Goal: Task Accomplishment & Management: Complete application form

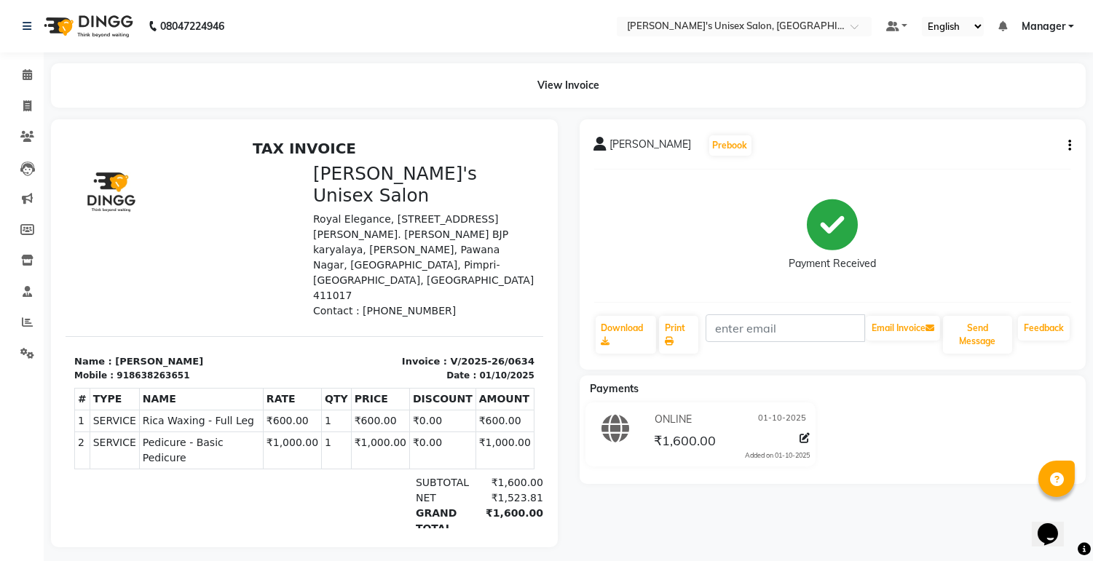
select select "service"
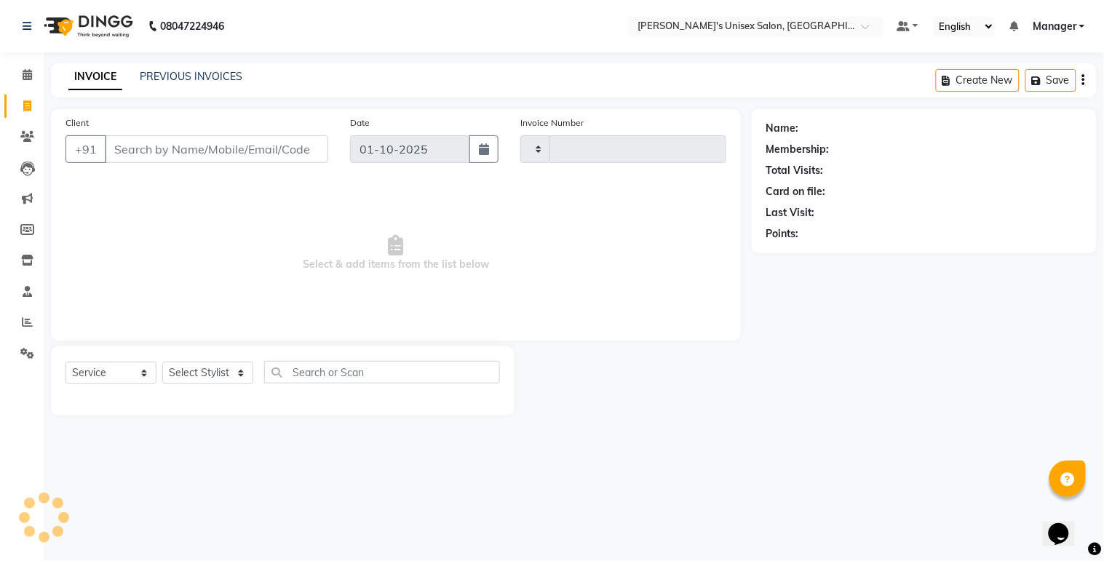
type input "0635"
select select "8273"
select select "79756"
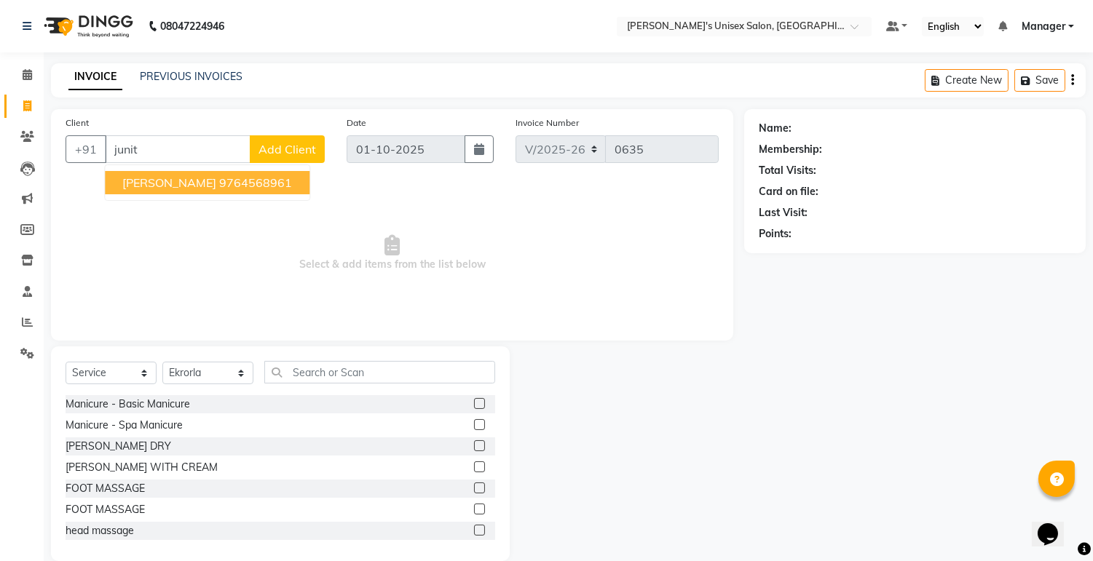
click at [219, 183] on ngb-highlight "9764568961" at bounding box center [255, 182] width 73 height 15
type input "9764568961"
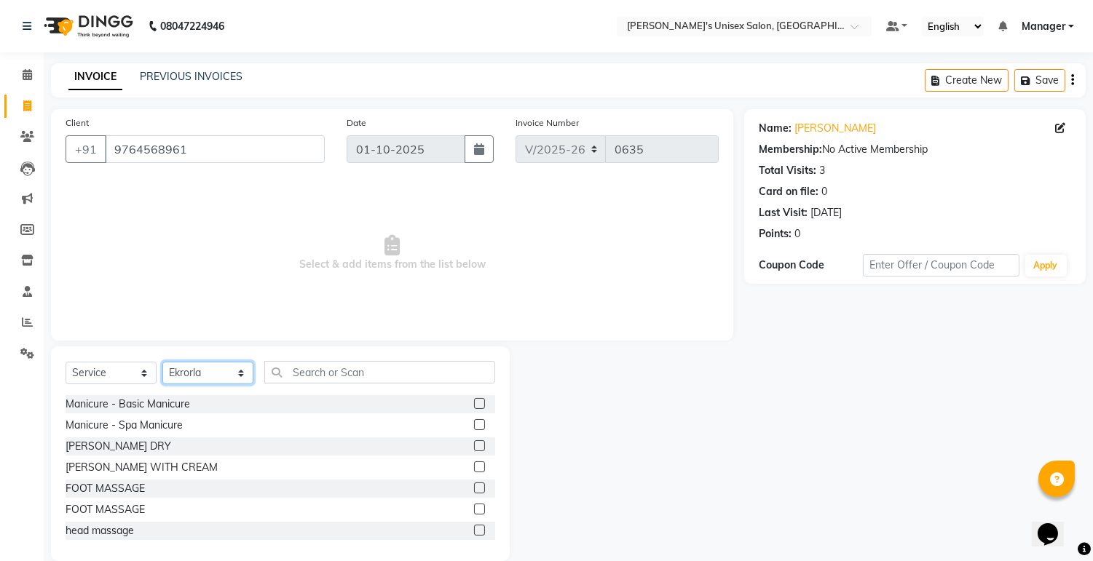
click at [219, 367] on select "Select Stylist [PERSON_NAME] Ekrorla kapingshang Lummirin Manager onmi pampam P…" at bounding box center [207, 373] width 91 height 23
select select "79760"
click at [162, 363] on select "Select Stylist [PERSON_NAME] Ekrorla kapingshang Lummirin Manager onmi pampam P…" at bounding box center [207, 373] width 91 height 23
click at [329, 372] on input "text" at bounding box center [379, 372] width 231 height 23
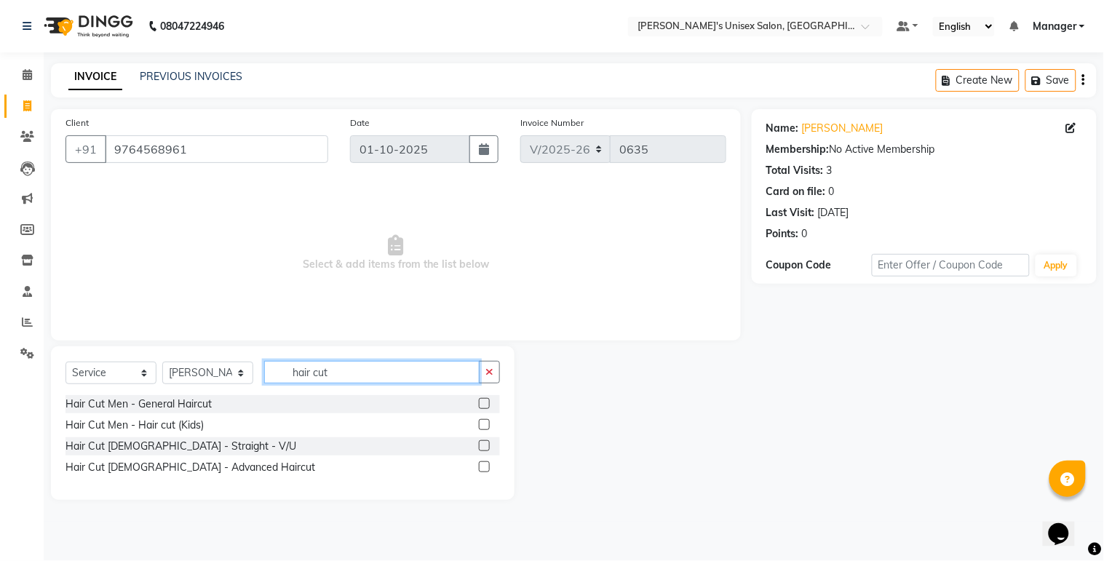
type input "hair cut"
click at [482, 444] on label at bounding box center [484, 445] width 11 height 11
click at [482, 444] on input "checkbox" at bounding box center [483, 446] width 9 height 9
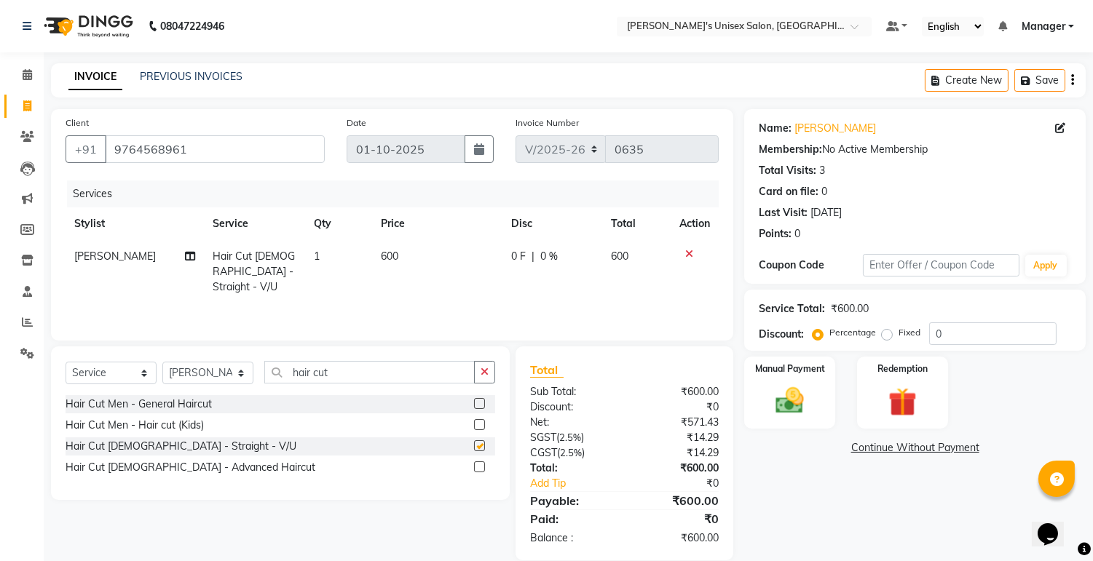
checkbox input "false"
click at [381, 250] on span "600" at bounding box center [389, 256] width 17 height 13
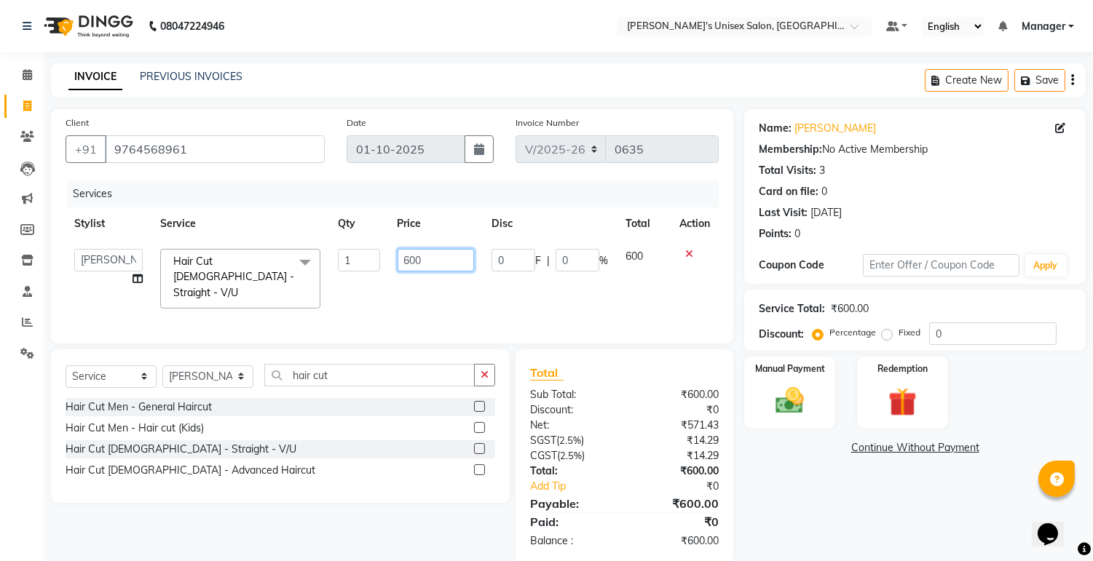
click at [411, 260] on input "600" at bounding box center [435, 260] width 76 height 23
type input "500"
click at [898, 336] on label "Fixed" at bounding box center [909, 332] width 22 height 13
click at [888, 336] on input "Fixed" at bounding box center [890, 333] width 10 height 10
radio input "true"
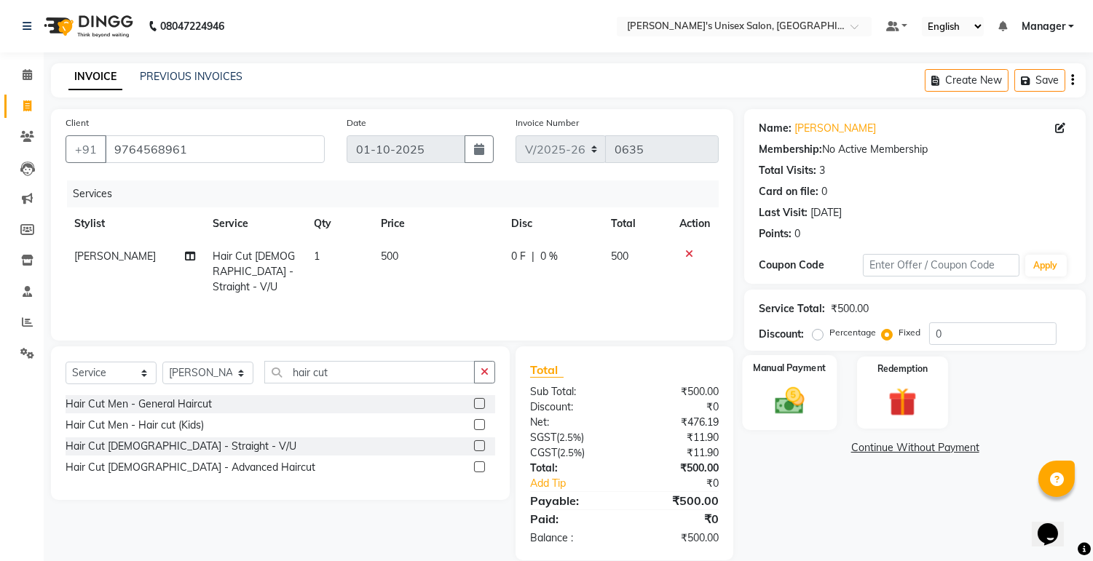
click at [797, 395] on img at bounding box center [790, 401] width 48 height 34
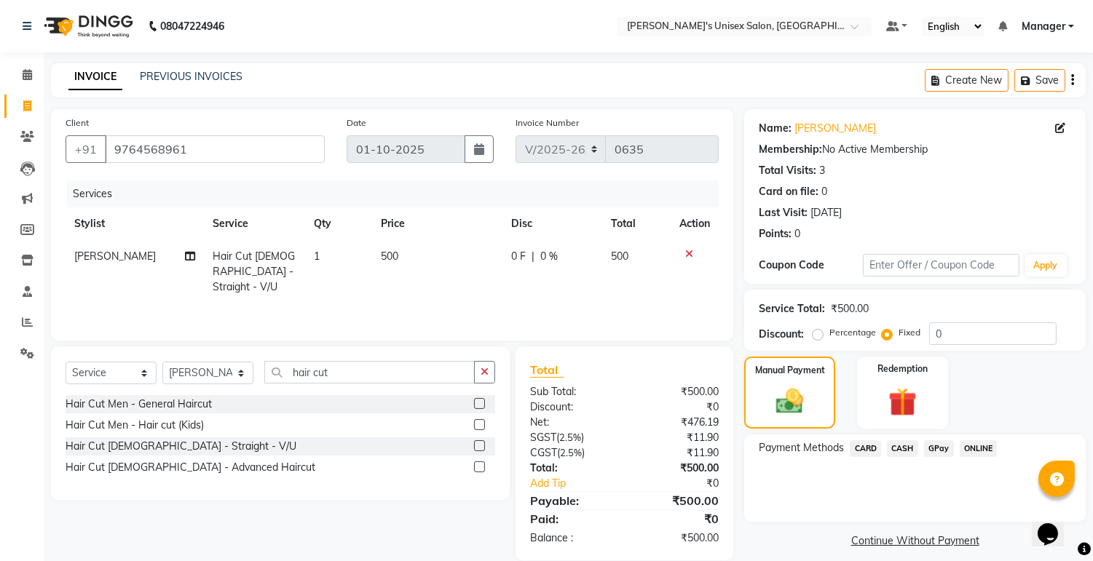
click at [973, 440] on span "ONLINE" at bounding box center [979, 448] width 38 height 17
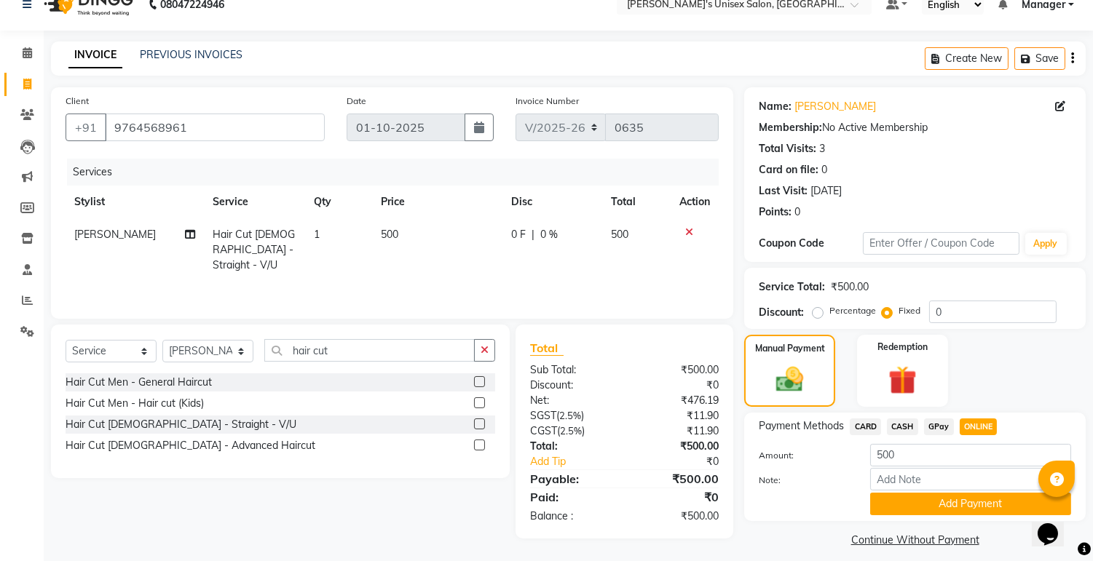
scroll to position [33, 0]
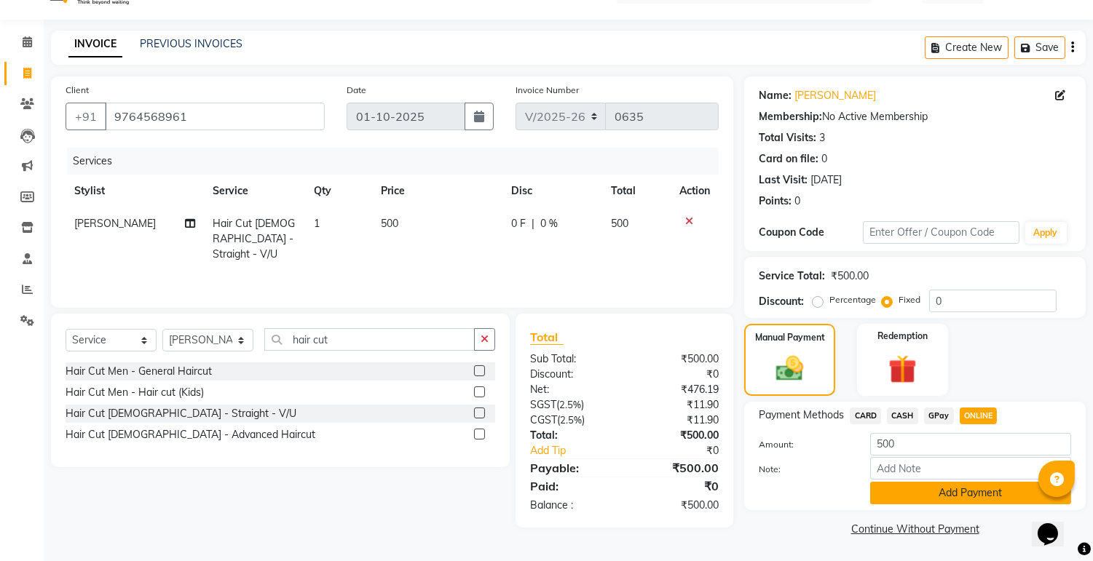
click at [968, 491] on button "Add Payment" at bounding box center [970, 493] width 201 height 23
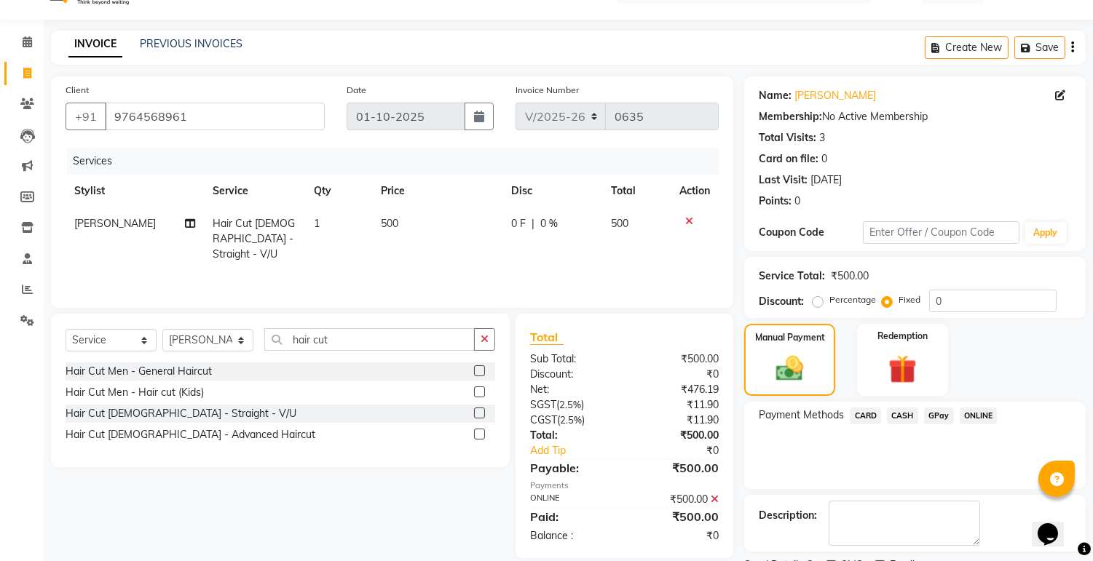
scroll to position [93, 0]
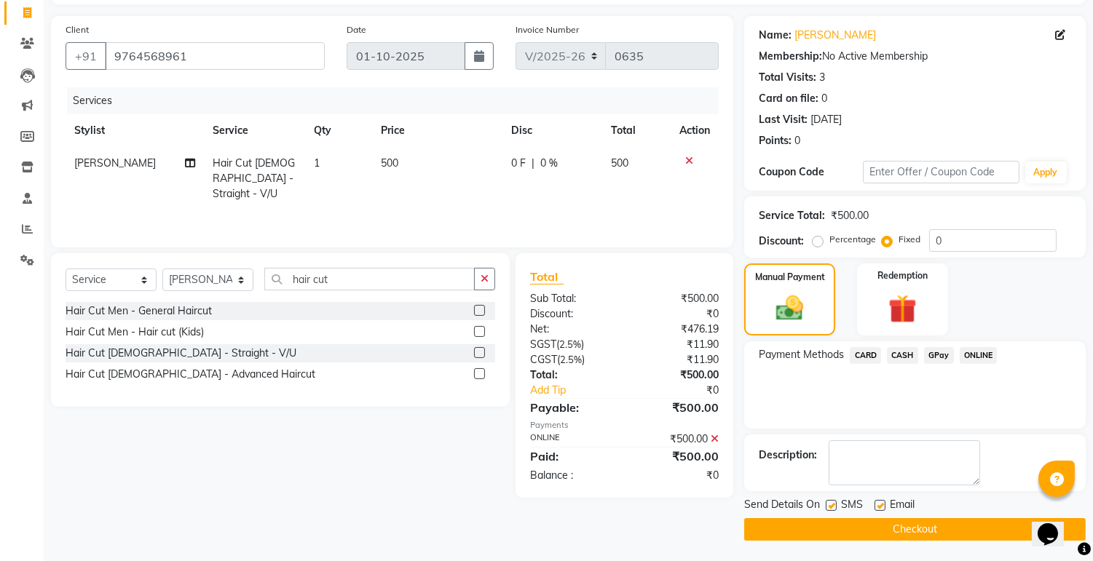
click at [879, 503] on label at bounding box center [879, 505] width 11 height 11
click at [879, 503] on input "checkbox" at bounding box center [878, 506] width 9 height 9
checkbox input "false"
click at [831, 507] on label at bounding box center [831, 505] width 11 height 11
click at [831, 507] on input "checkbox" at bounding box center [830, 506] width 9 height 9
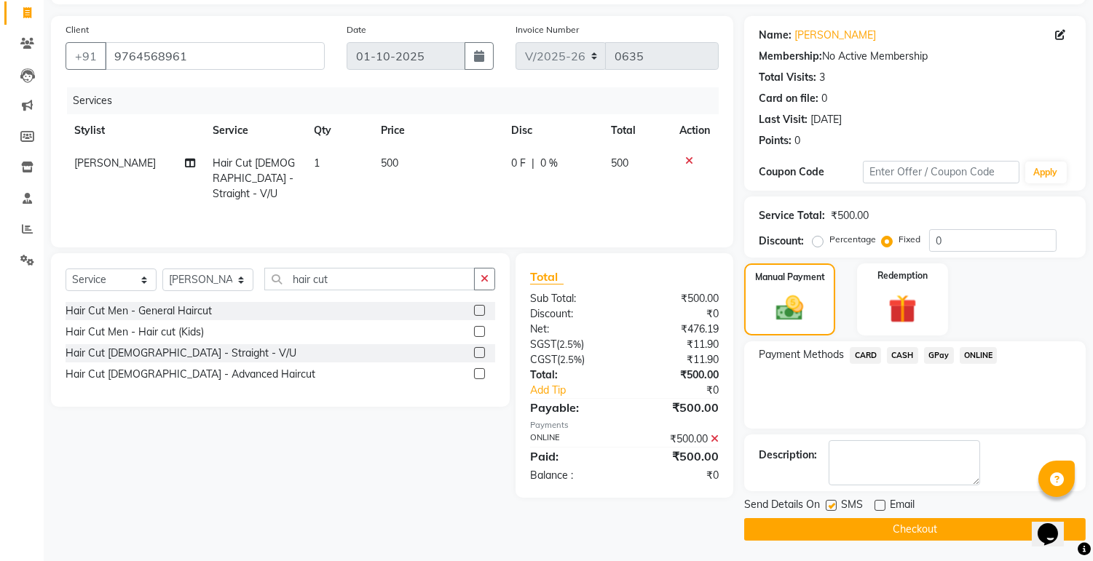
checkbox input "false"
click at [912, 534] on button "Checkout" at bounding box center [914, 529] width 341 height 23
